Goal: Information Seeking & Learning: Find specific page/section

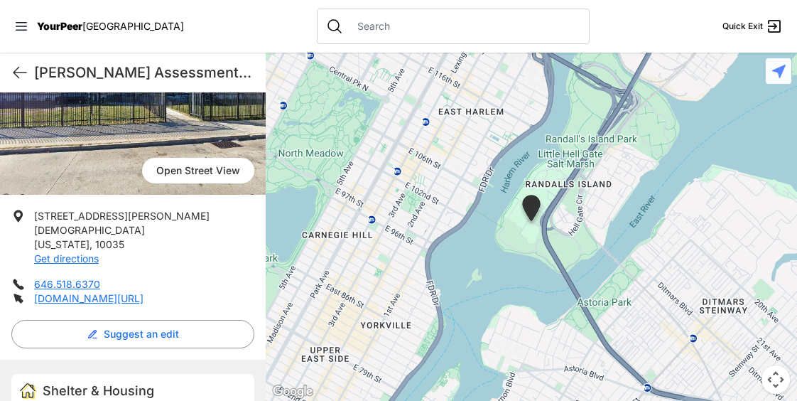
scroll to position [232, 0]
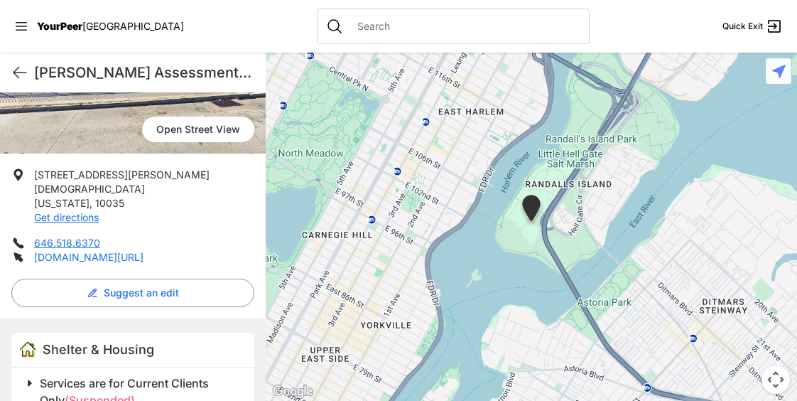
click at [80, 251] on link "[DOMAIN_NAME][URL]" at bounding box center [88, 257] width 109 height 12
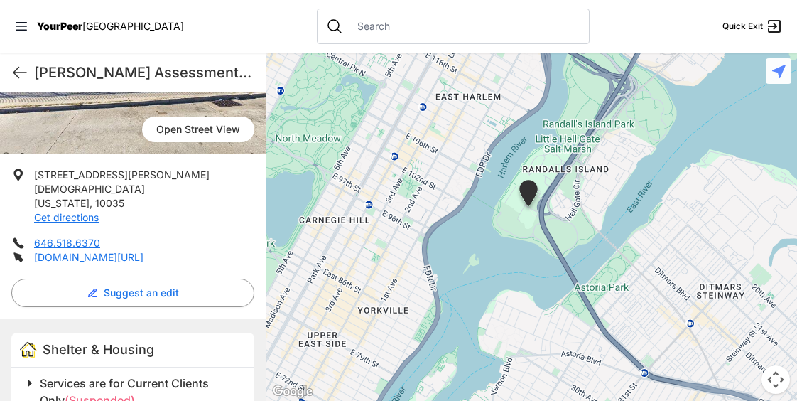
drag, startPoint x: 266, startPoint y: 205, endPoint x: 260, endPoint y: 173, distance: 33.2
click at [260, 173] on main "[PERSON_NAME] Assessment Facility for the Homeless Quick Exit [PERSON_NAME] Ass…" at bounding box center [398, 227] width 797 height 348
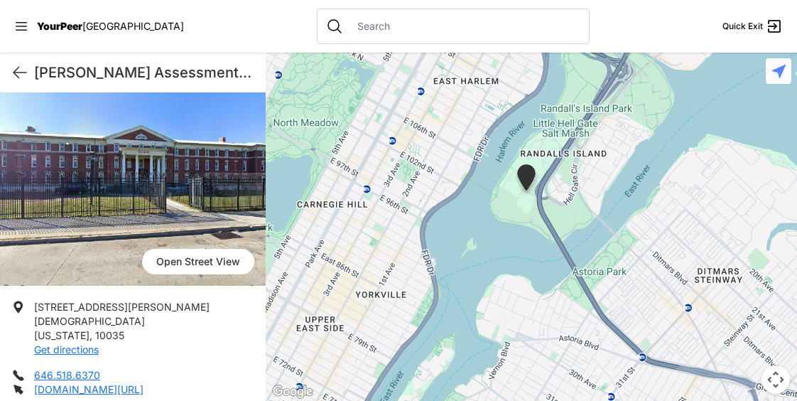
scroll to position [173, 0]
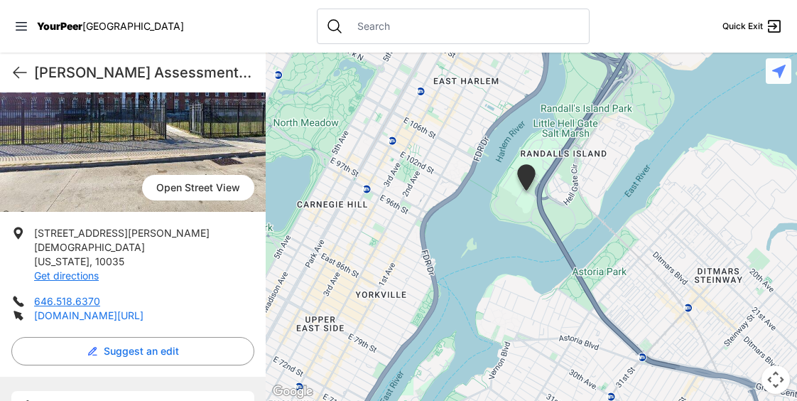
click at [135, 309] on link "[DOMAIN_NAME][URL]" at bounding box center [88, 315] width 109 height 12
click at [15, 73] on icon at bounding box center [20, 73] width 13 height 11
select select "recentlyUpdated"
